Goal: Task Accomplishment & Management: Complete application form

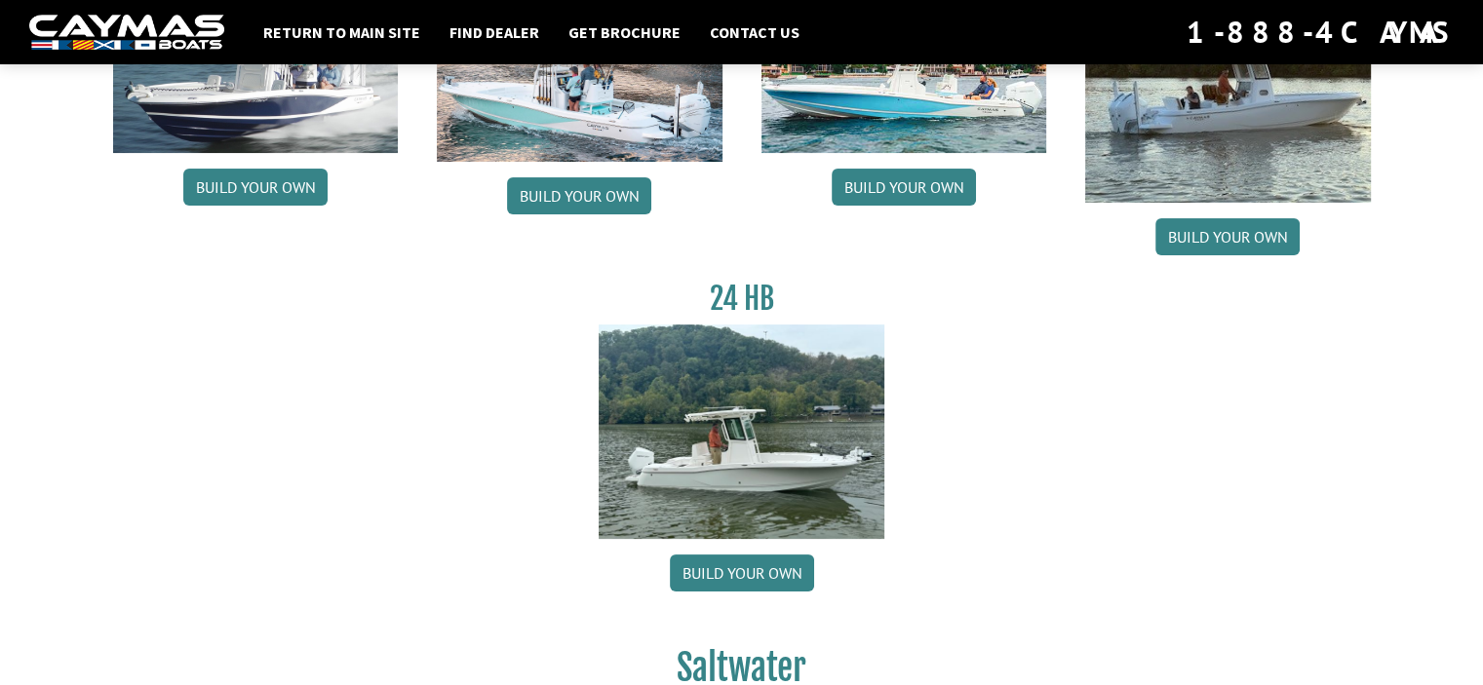
scroll to position [292, 0]
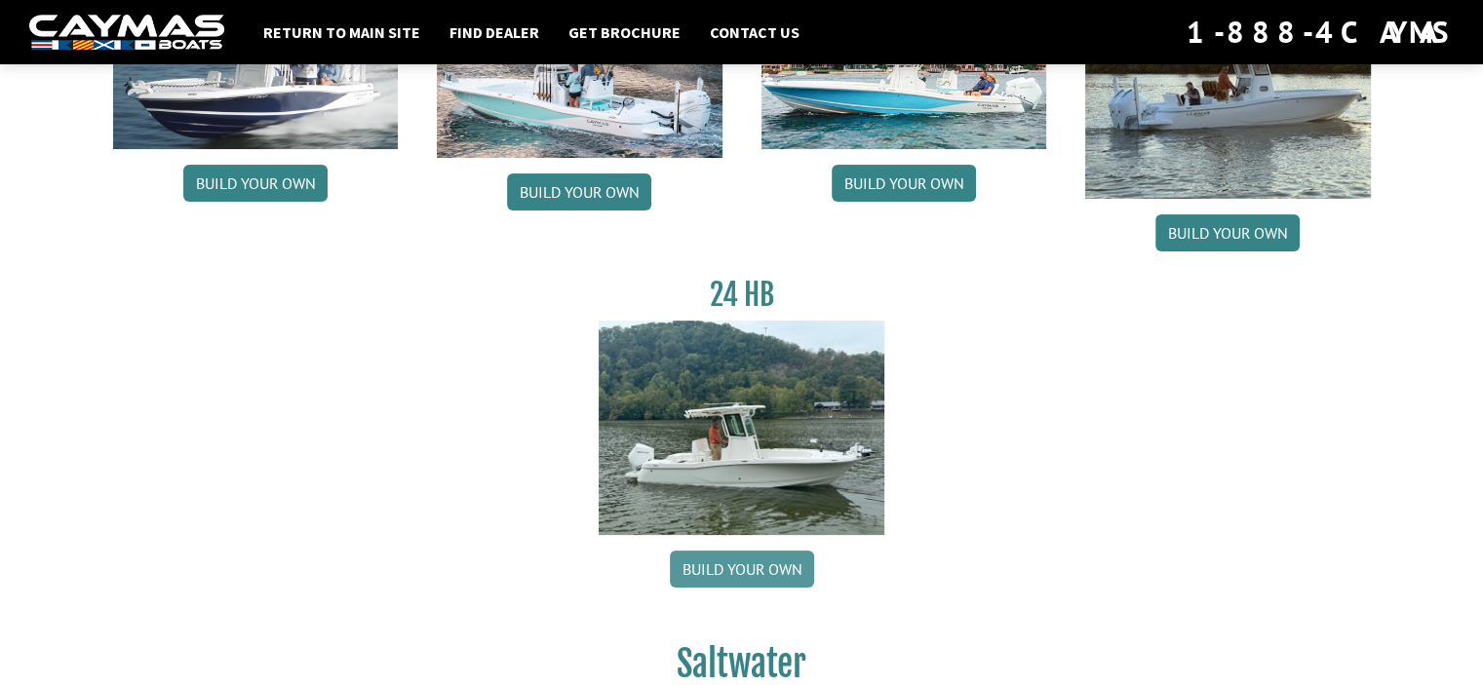
click at [725, 568] on link "Build your own" at bounding box center [742, 569] width 144 height 37
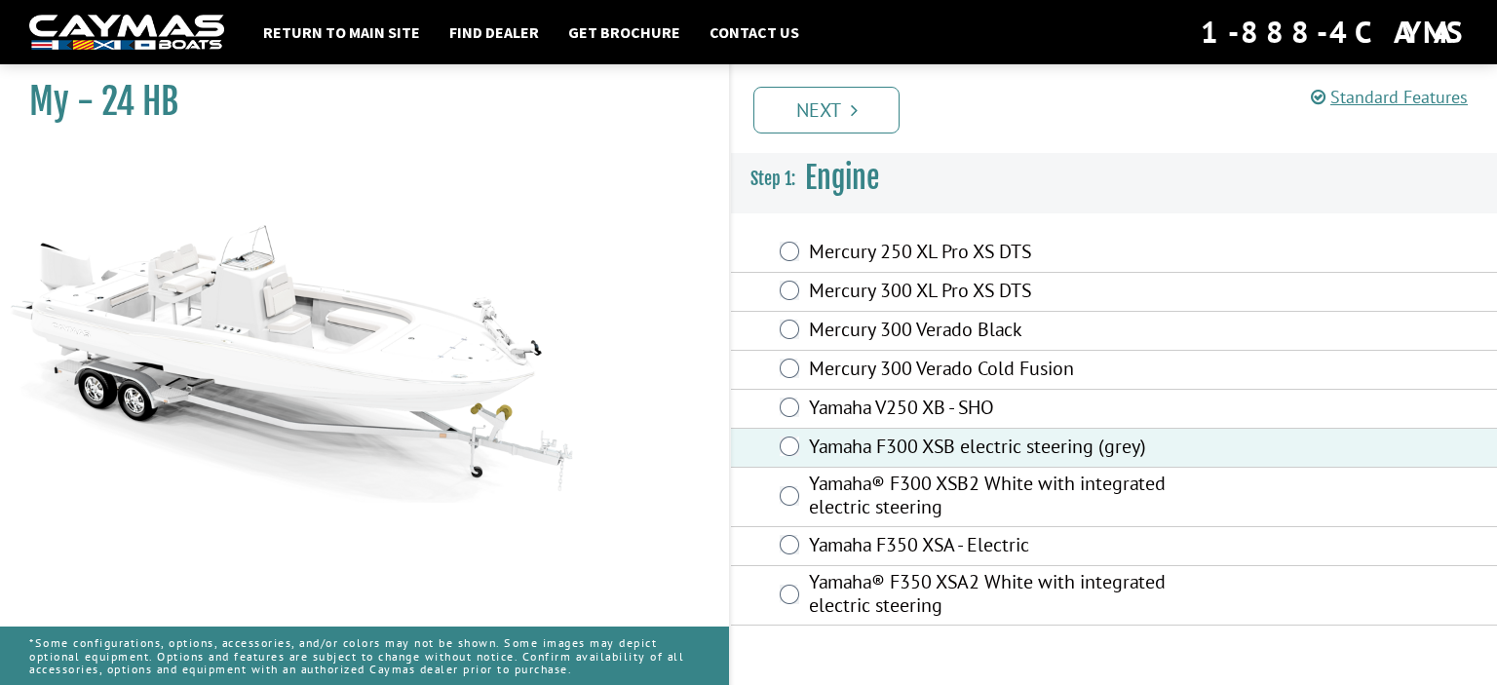
click at [833, 118] on link "Next" at bounding box center [827, 110] width 146 height 47
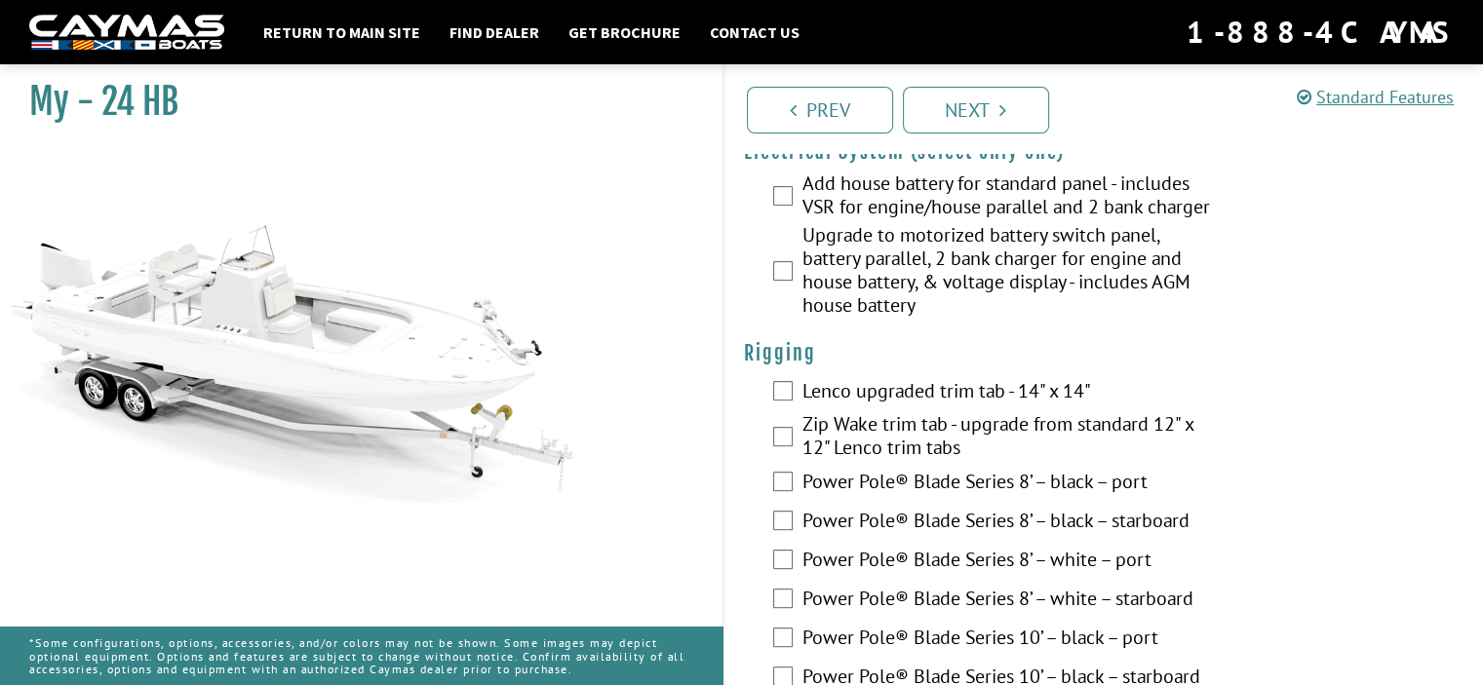
scroll to position [682, 0]
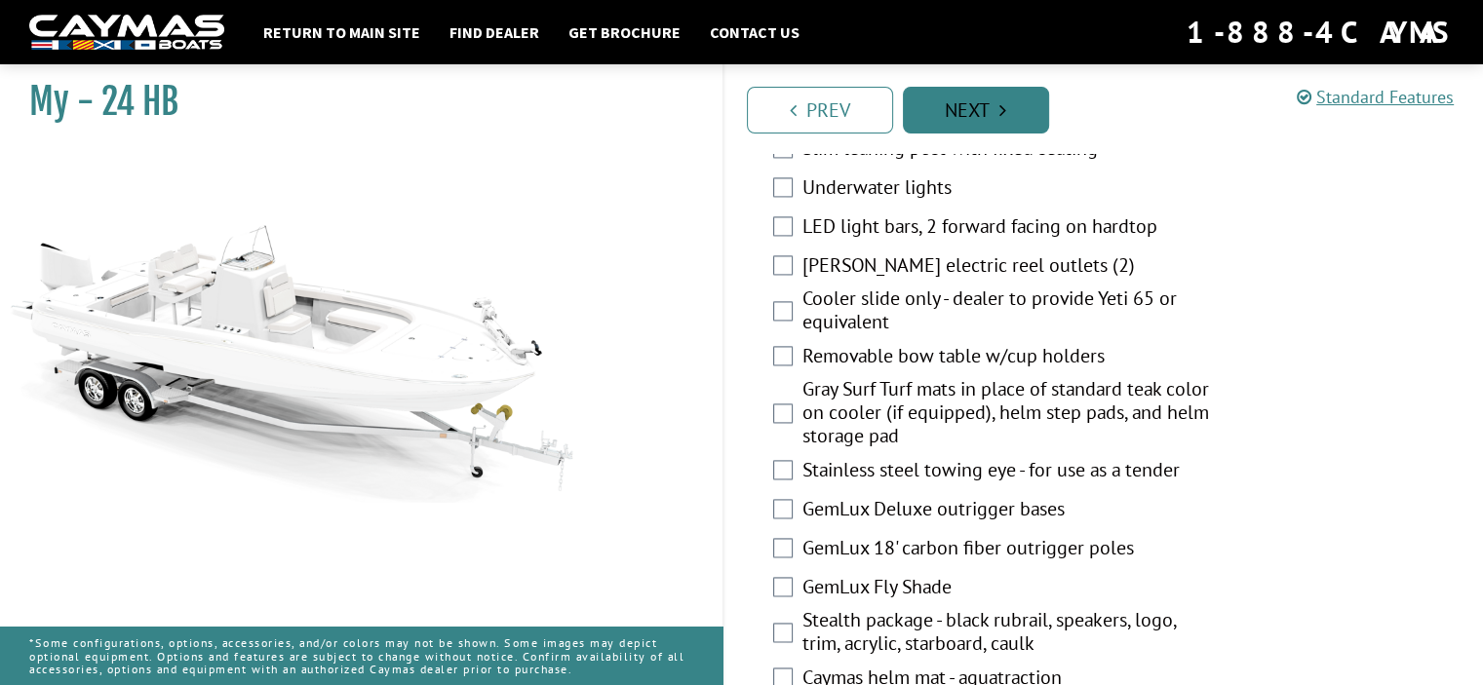
click at [984, 89] on link "Next" at bounding box center [976, 110] width 146 height 47
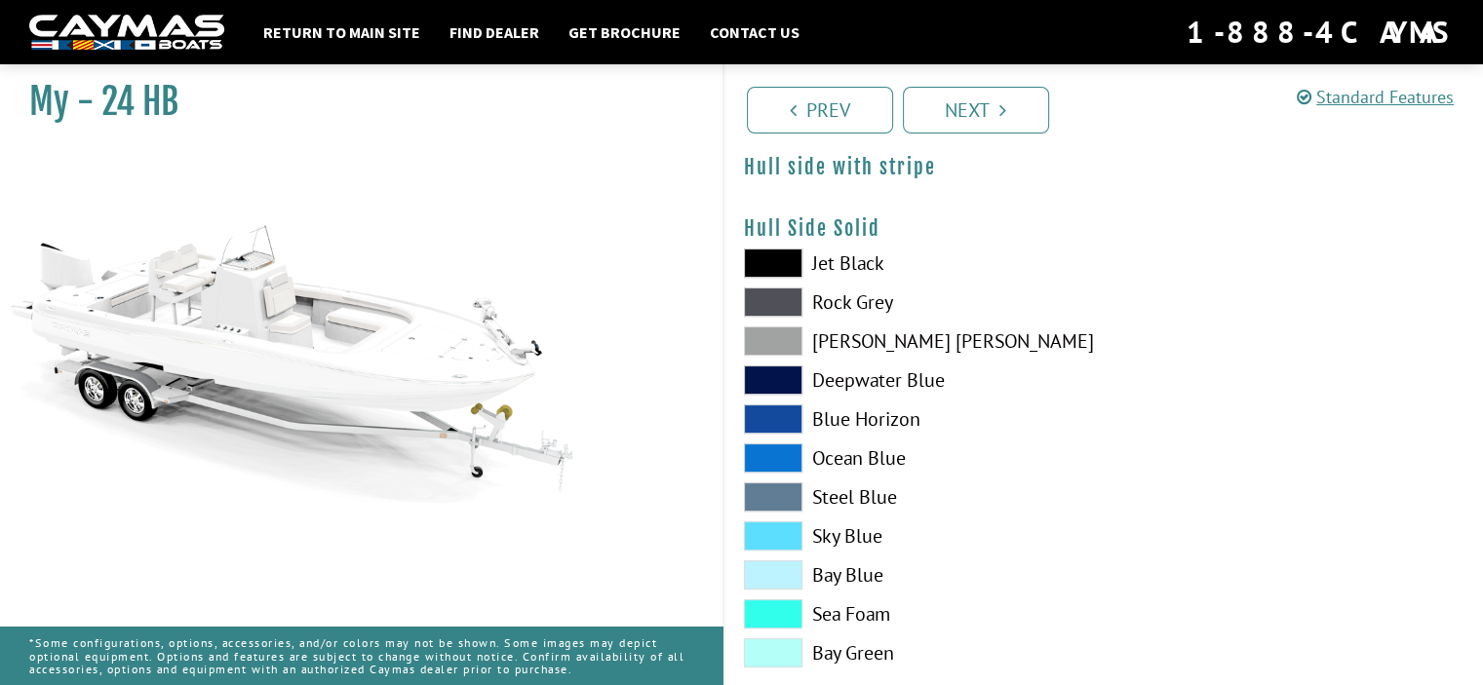
scroll to position [390, 0]
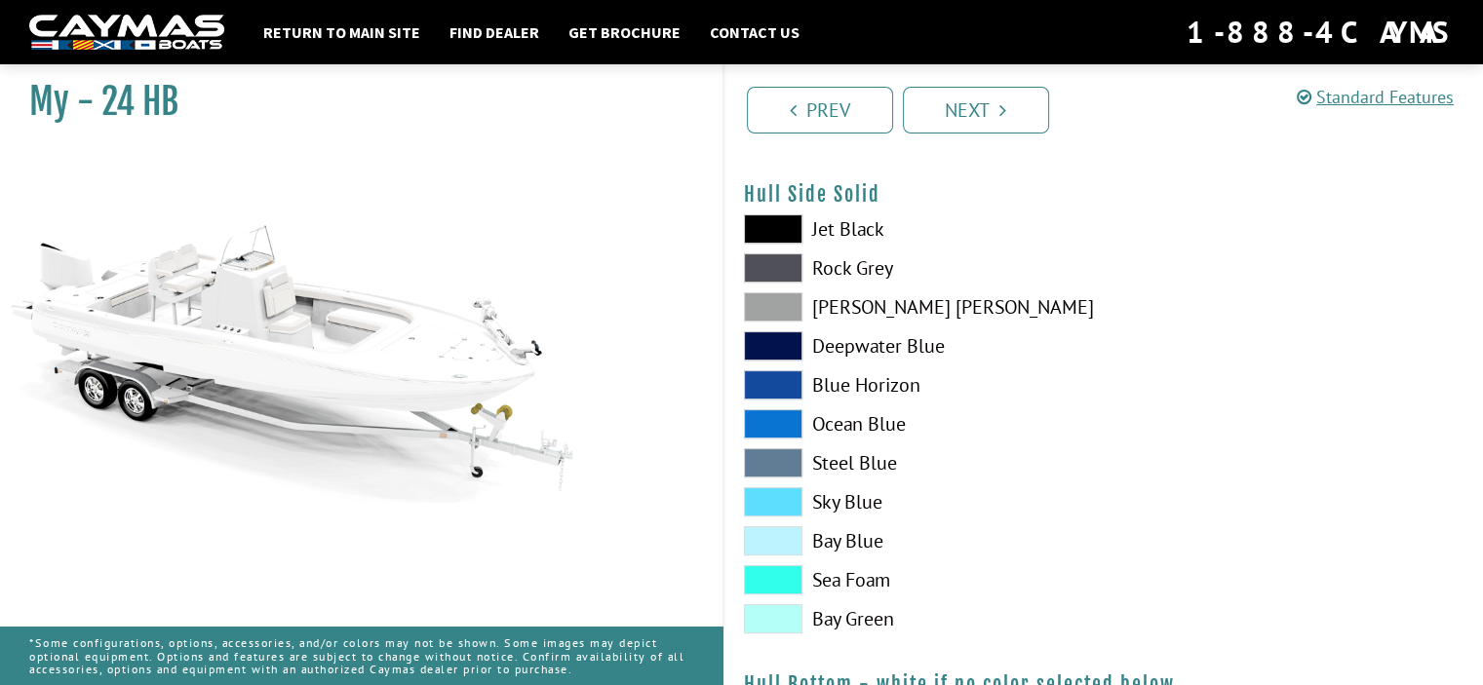
click at [764, 465] on span at bounding box center [773, 462] width 58 height 29
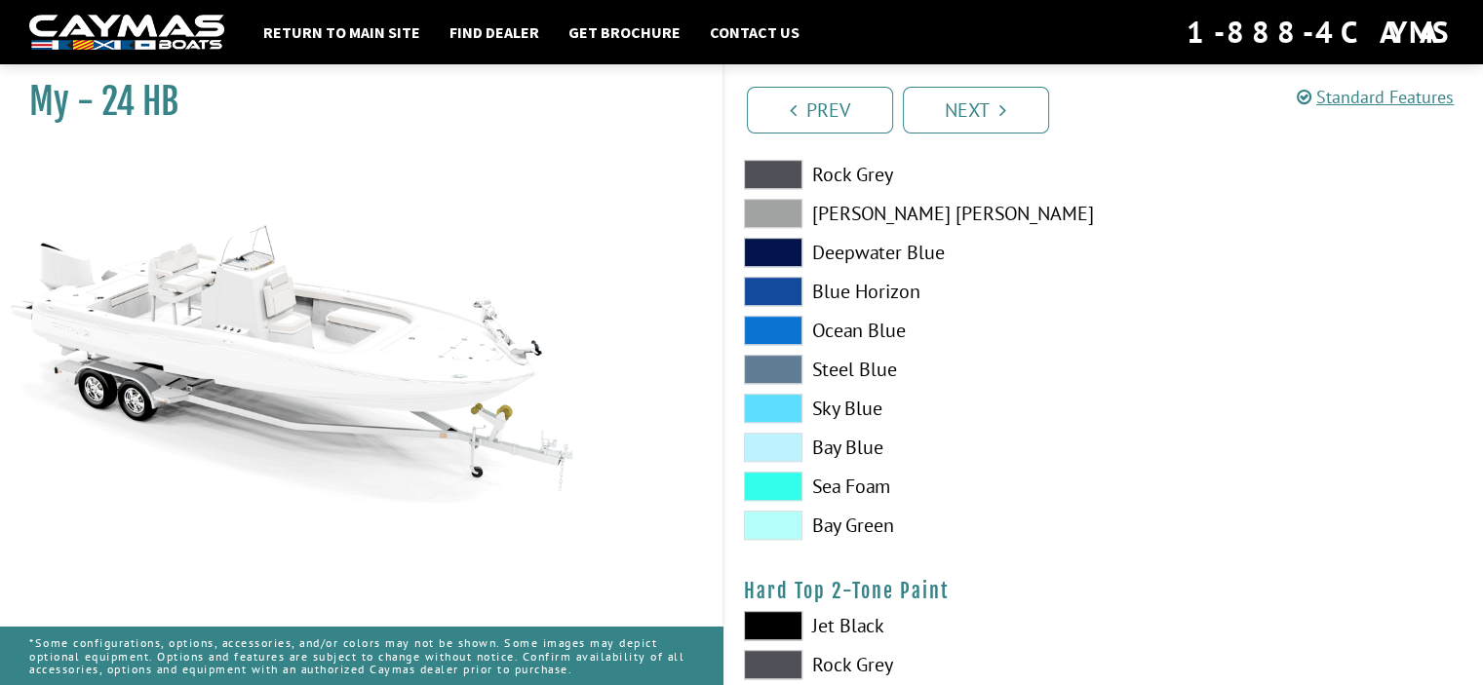
scroll to position [975, 0]
click at [760, 358] on span at bounding box center [773, 368] width 58 height 29
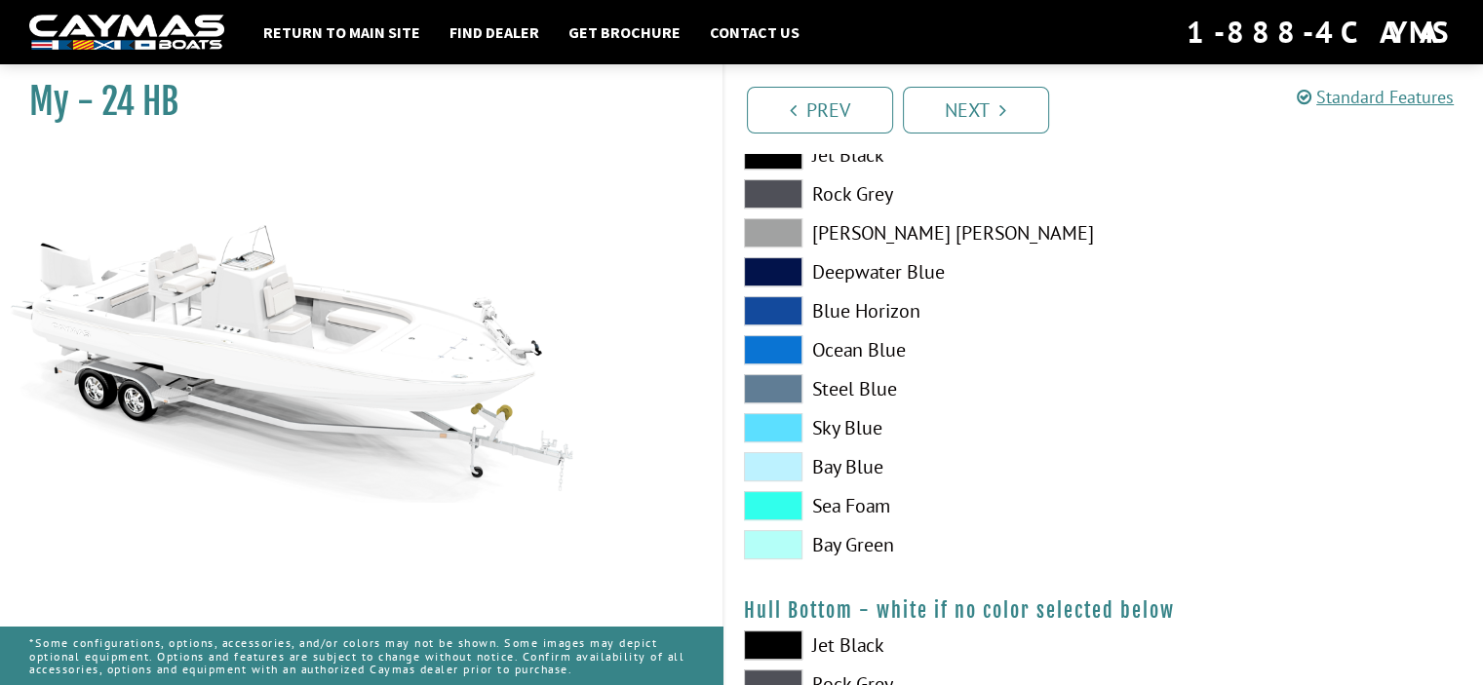
scroll to position [461, 0]
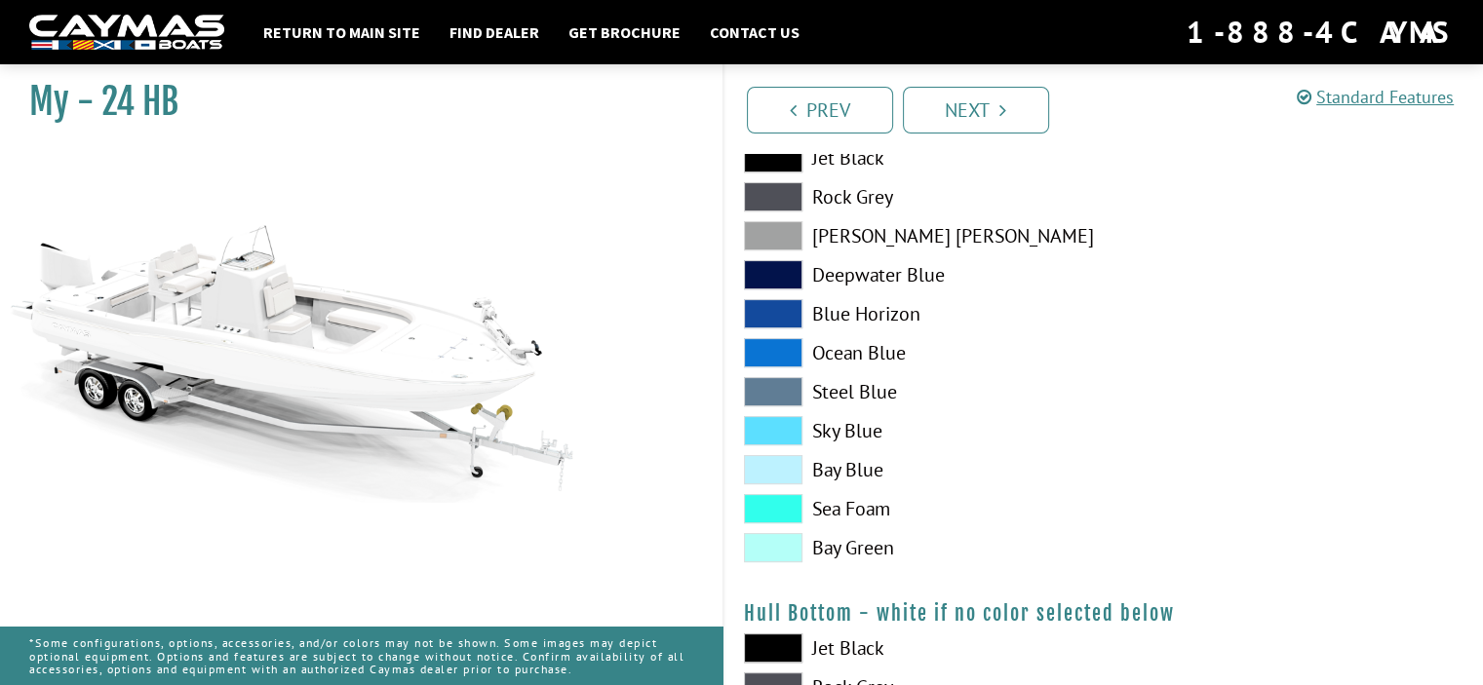
click at [777, 307] on span at bounding box center [773, 313] width 58 height 29
click at [781, 349] on span at bounding box center [773, 352] width 58 height 29
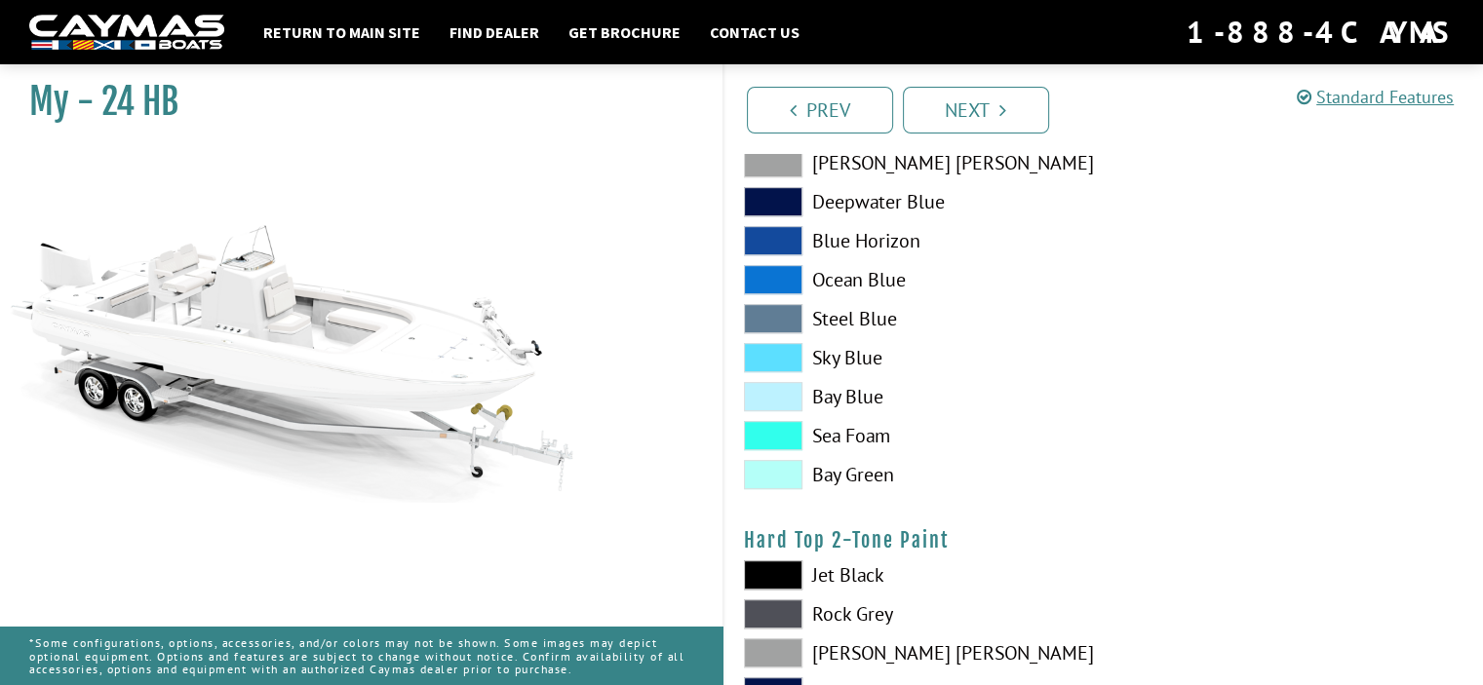
scroll to position [1046, 0]
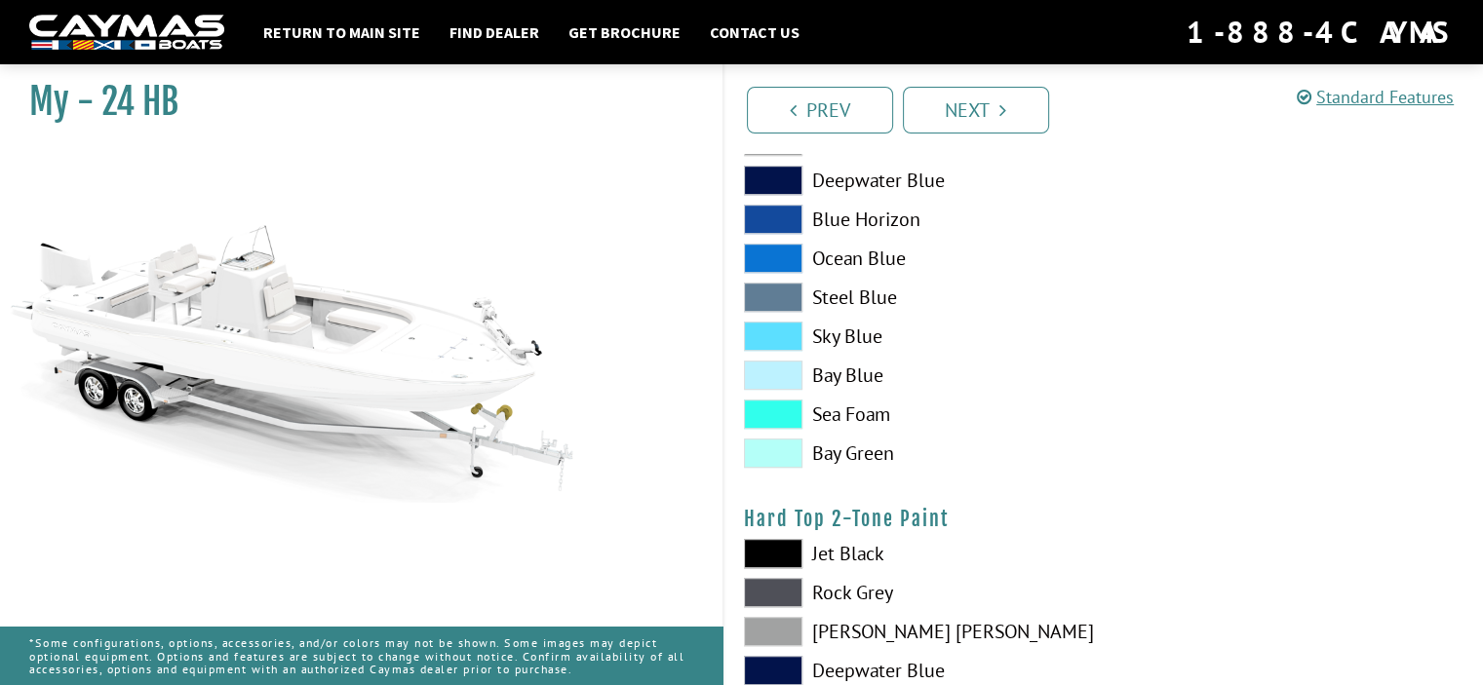
click at [784, 420] on span at bounding box center [773, 414] width 58 height 29
click at [778, 417] on span at bounding box center [773, 414] width 58 height 29
click at [776, 296] on span at bounding box center [773, 297] width 58 height 29
click at [778, 330] on span at bounding box center [773, 336] width 58 height 29
click at [772, 293] on span at bounding box center [773, 297] width 58 height 29
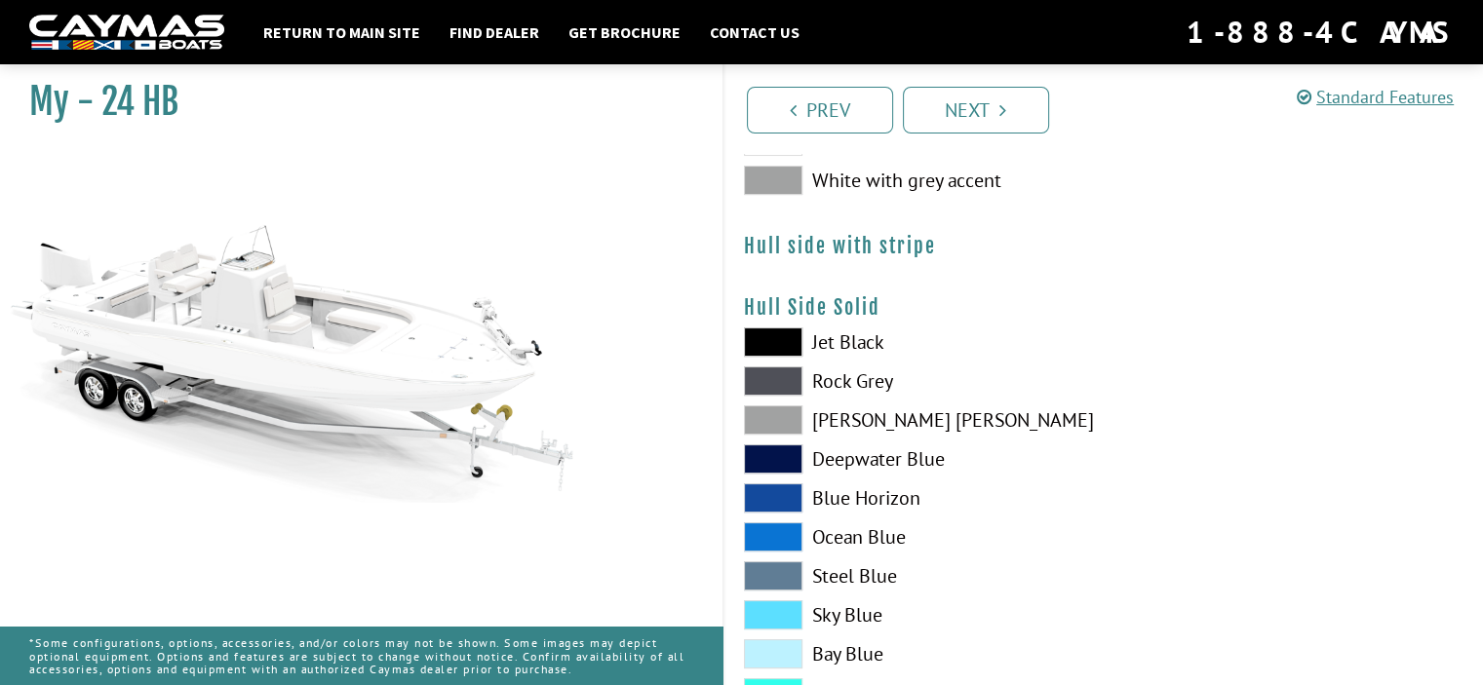
scroll to position [266, 0]
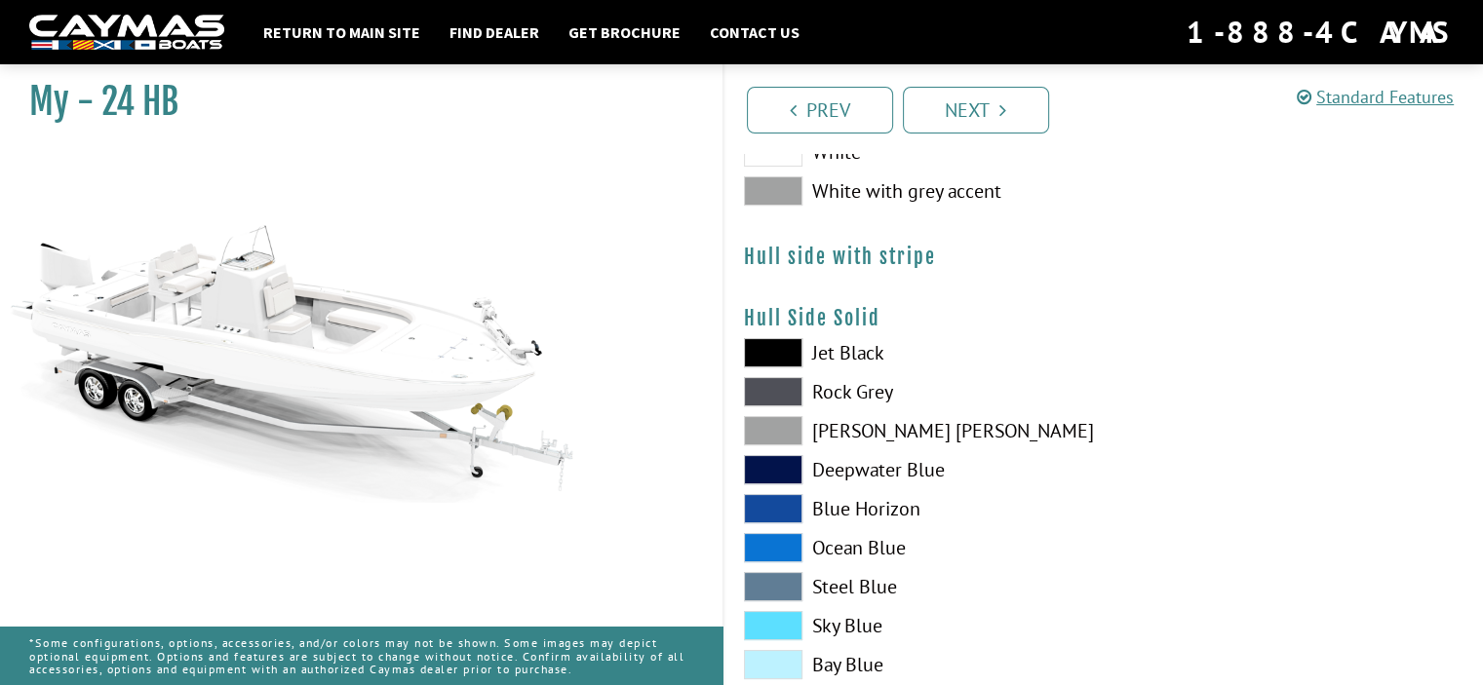
click at [794, 584] on span at bounding box center [773, 586] width 58 height 29
click at [788, 619] on span at bounding box center [773, 625] width 58 height 29
click at [778, 658] on span at bounding box center [773, 664] width 58 height 29
click at [776, 342] on span at bounding box center [773, 352] width 58 height 29
click at [775, 382] on span at bounding box center [773, 391] width 58 height 29
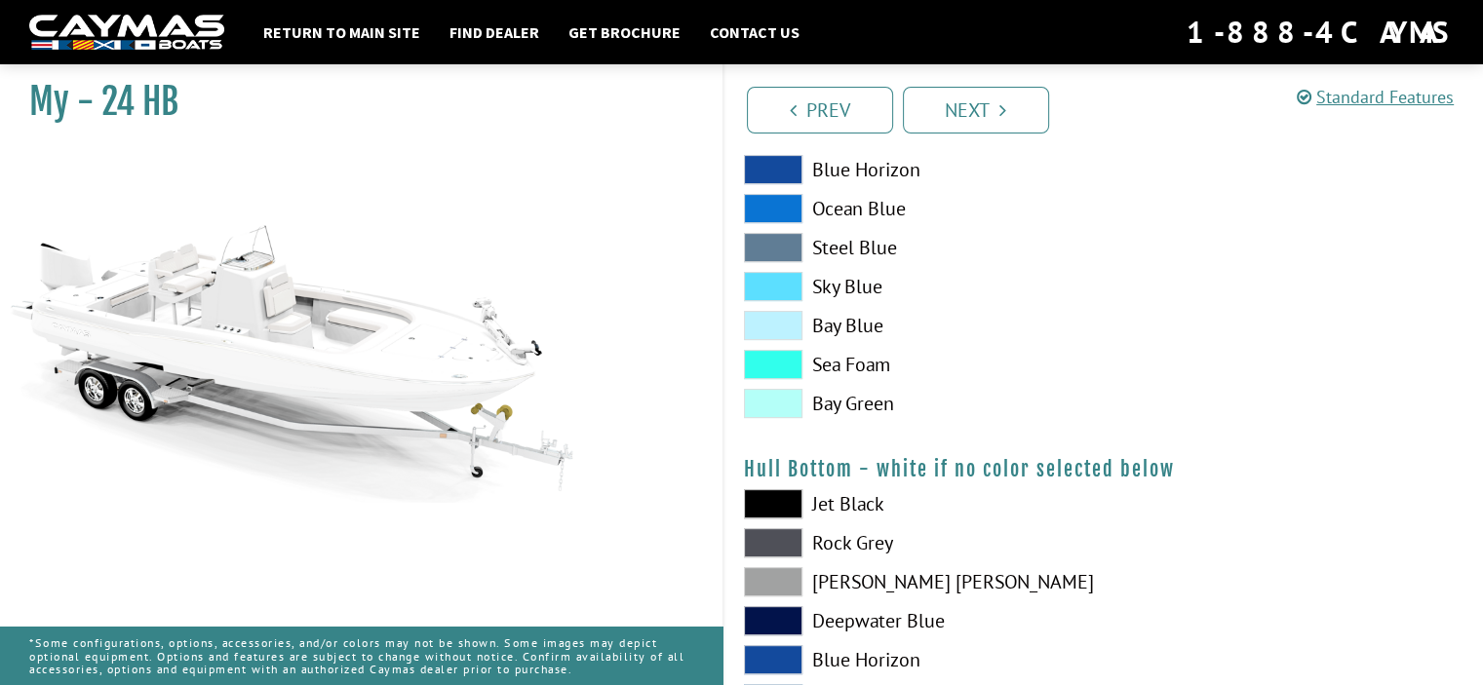
scroll to position [656, 0]
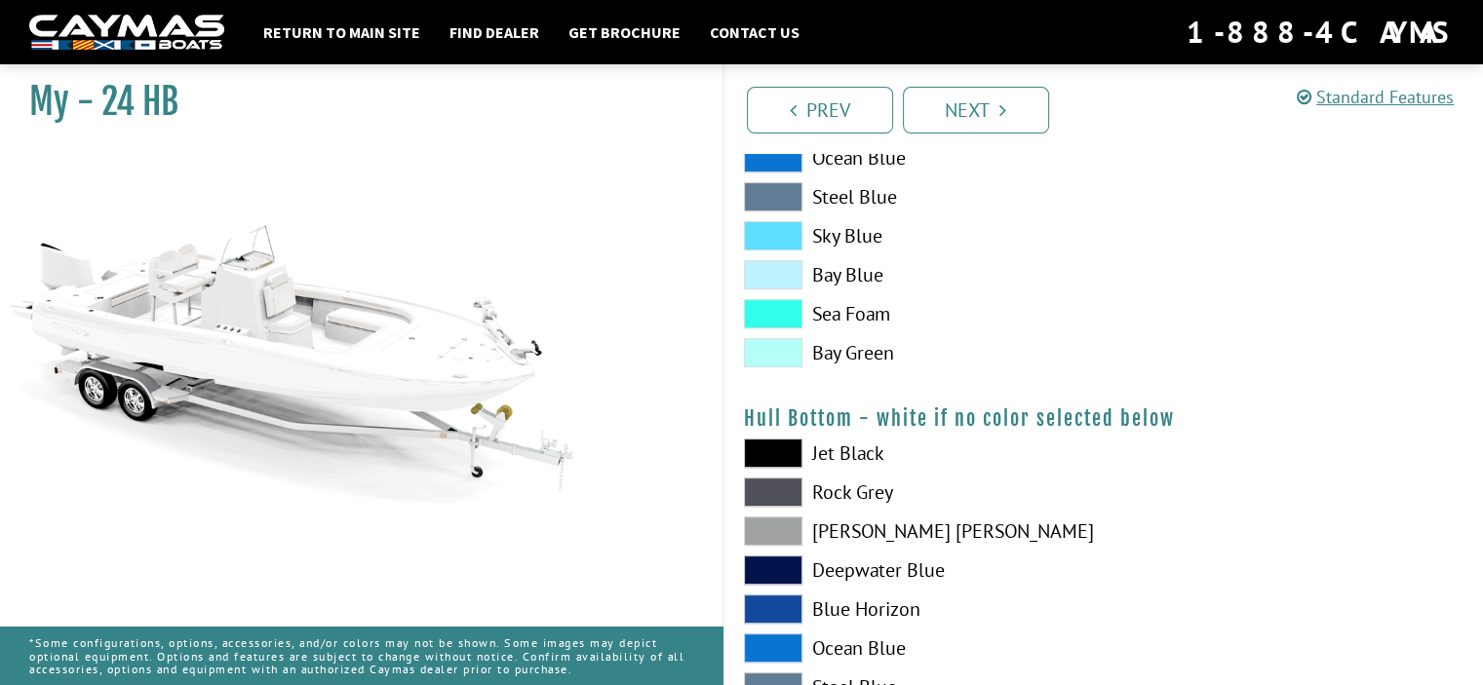
click at [792, 450] on span at bounding box center [773, 453] width 58 height 29
